Goal: Task Accomplishment & Management: Manage account settings

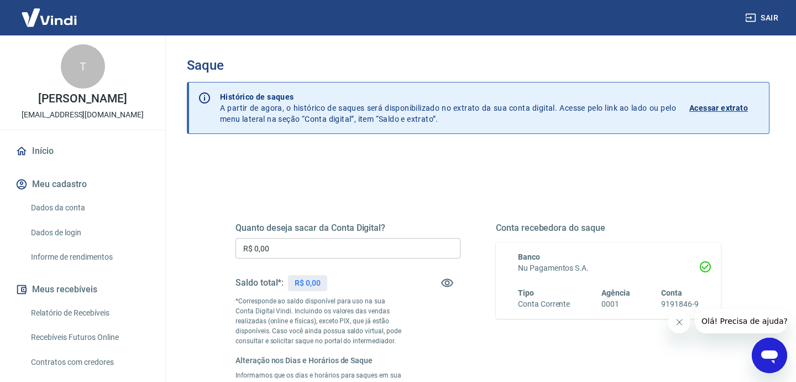
click at [250, 241] on input "R$ 0,00" at bounding box center [348, 248] width 225 height 20
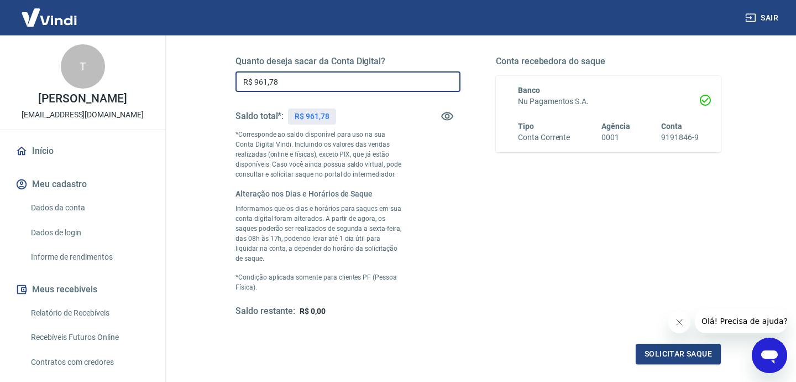
scroll to position [268, 0]
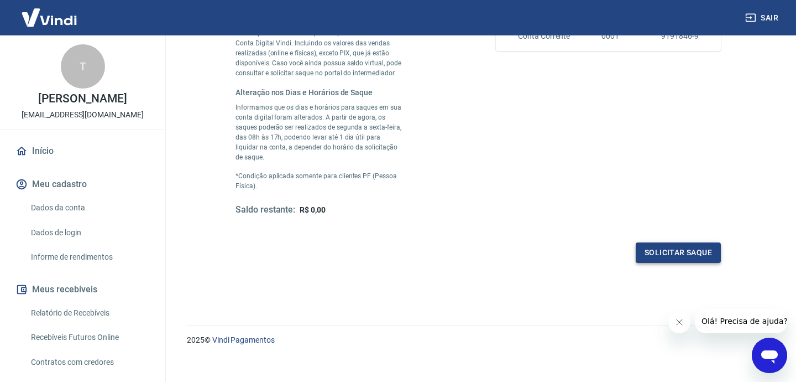
type input "R$ 961,78"
click at [668, 242] on button "Solicitar saque" at bounding box center [678, 252] width 85 height 20
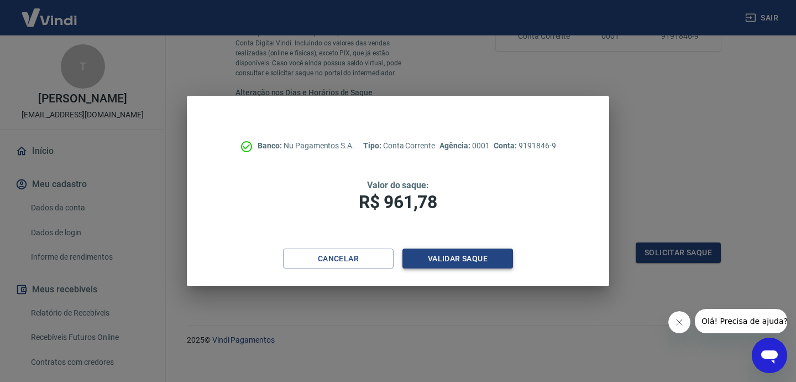
click at [482, 258] on button "Validar saque" at bounding box center [458, 258] width 111 height 20
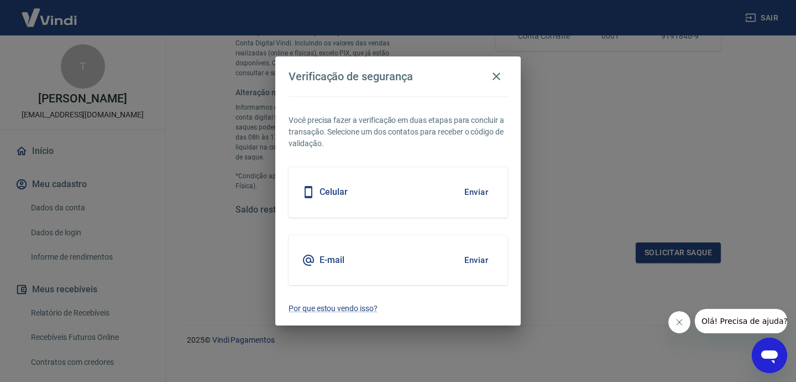
click at [427, 255] on div "E-mail Enviar" at bounding box center [398, 260] width 219 height 50
click at [482, 256] on button "Enviar" at bounding box center [476, 259] width 36 height 23
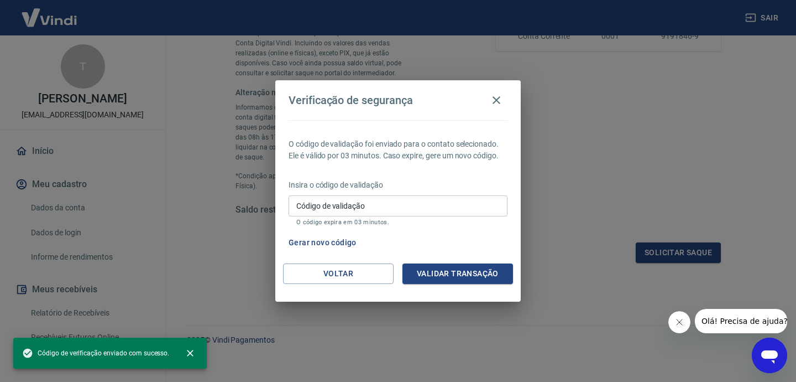
click at [403, 204] on input "Código de validação" at bounding box center [398, 205] width 219 height 20
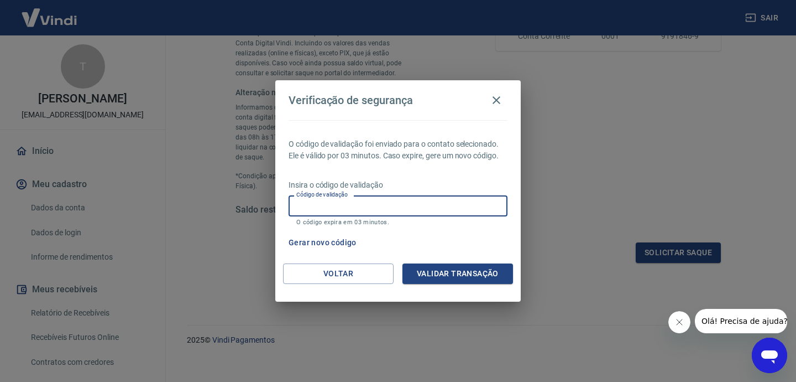
paste input "945980"
type input "945980"
click at [467, 276] on button "Validar transação" at bounding box center [458, 273] width 111 height 20
